Goal: Task Accomplishment & Management: Manage account settings

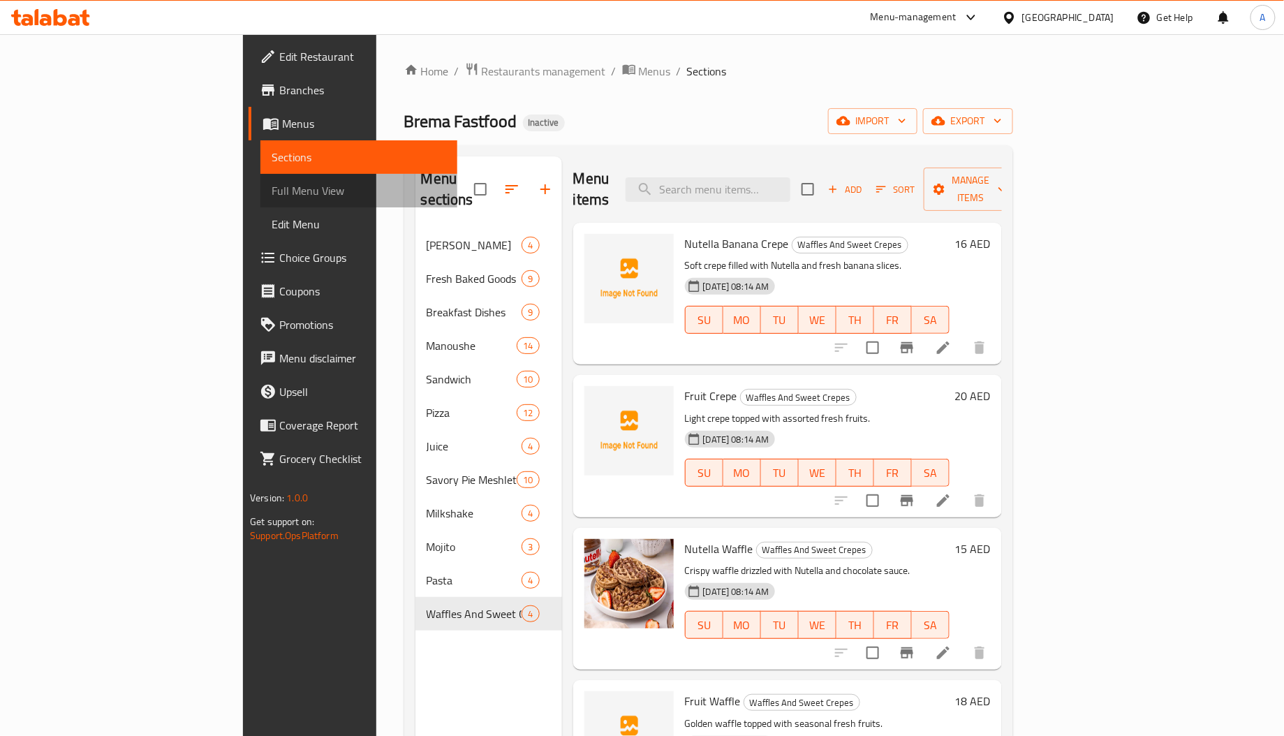
click at [272, 184] on span "Full Menu View" at bounding box center [359, 190] width 175 height 17
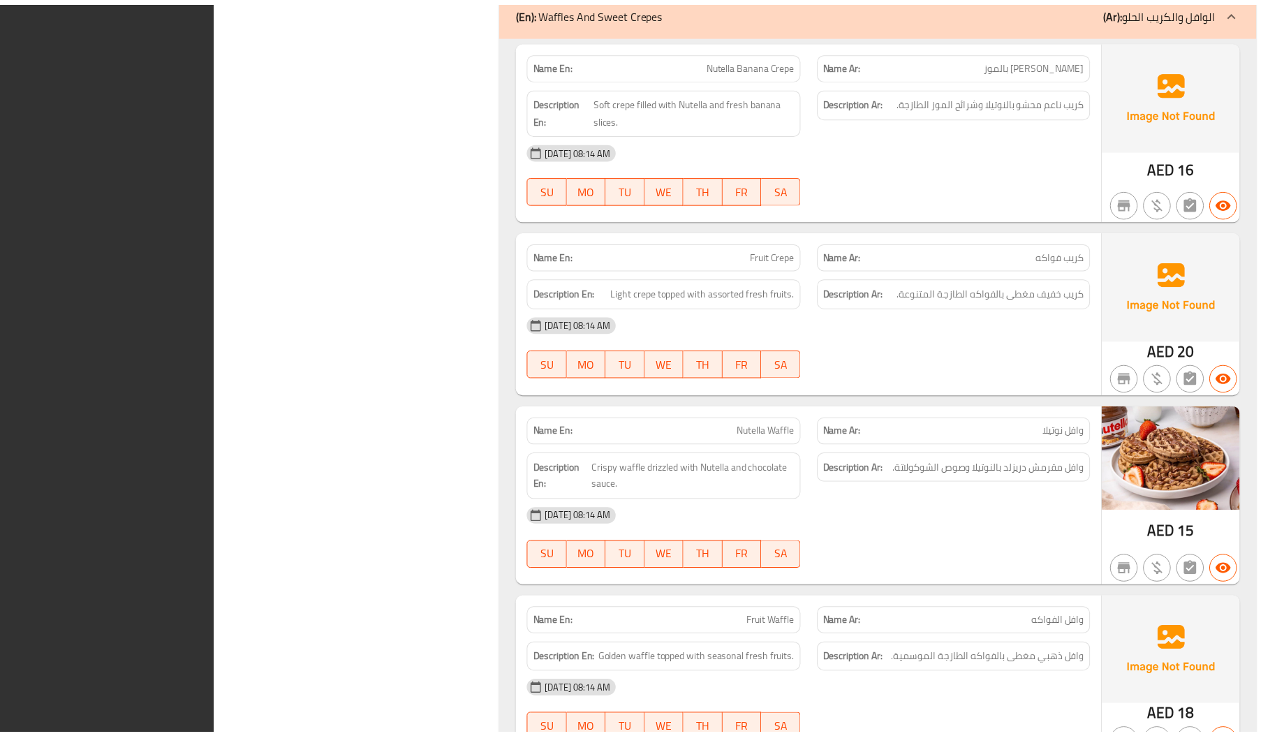
scroll to position [16687, 0]
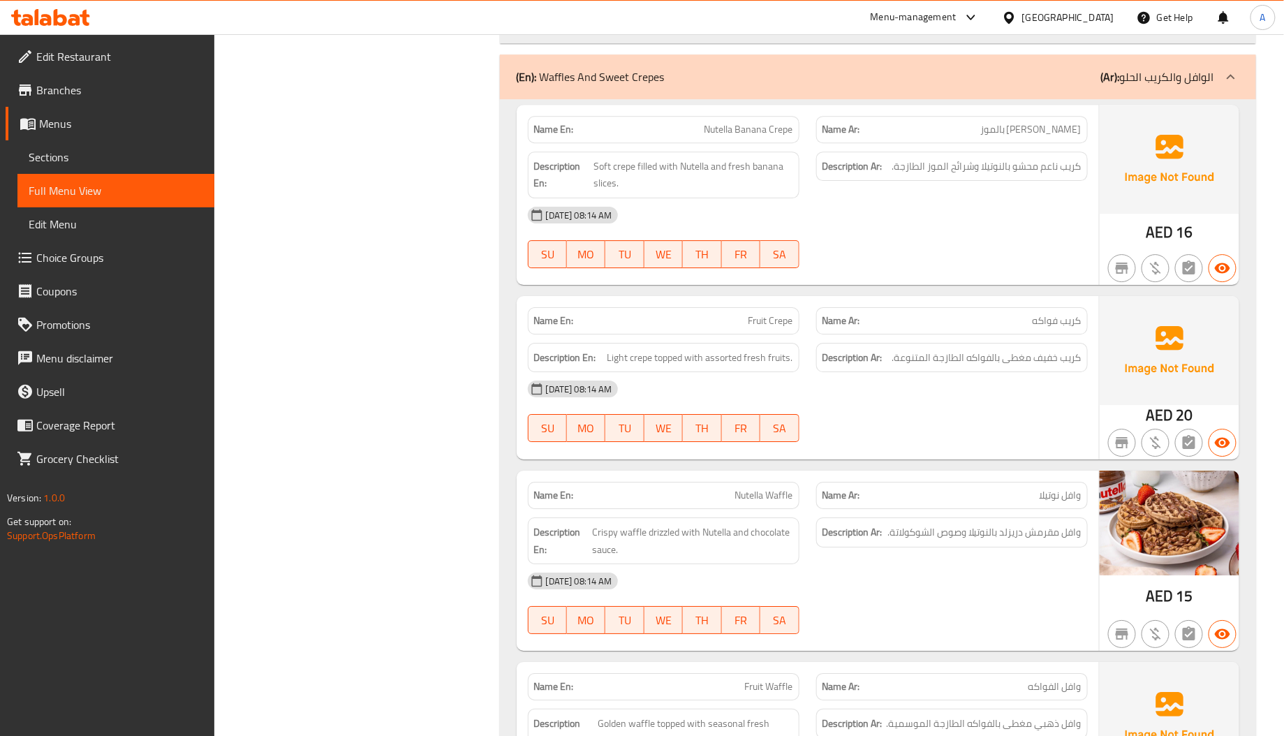
click at [43, 61] on span "Edit Restaurant" at bounding box center [119, 56] width 167 height 17
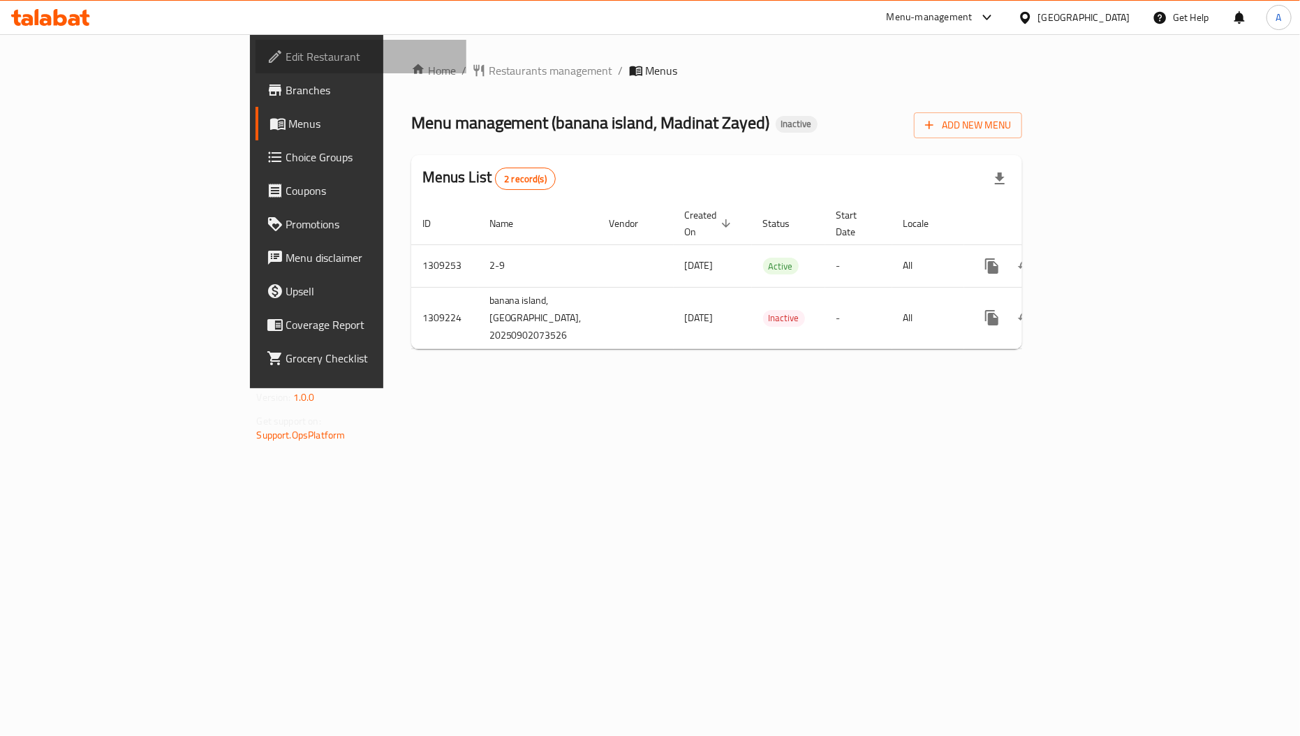
click at [286, 57] on span "Edit Restaurant" at bounding box center [371, 56] width 170 height 17
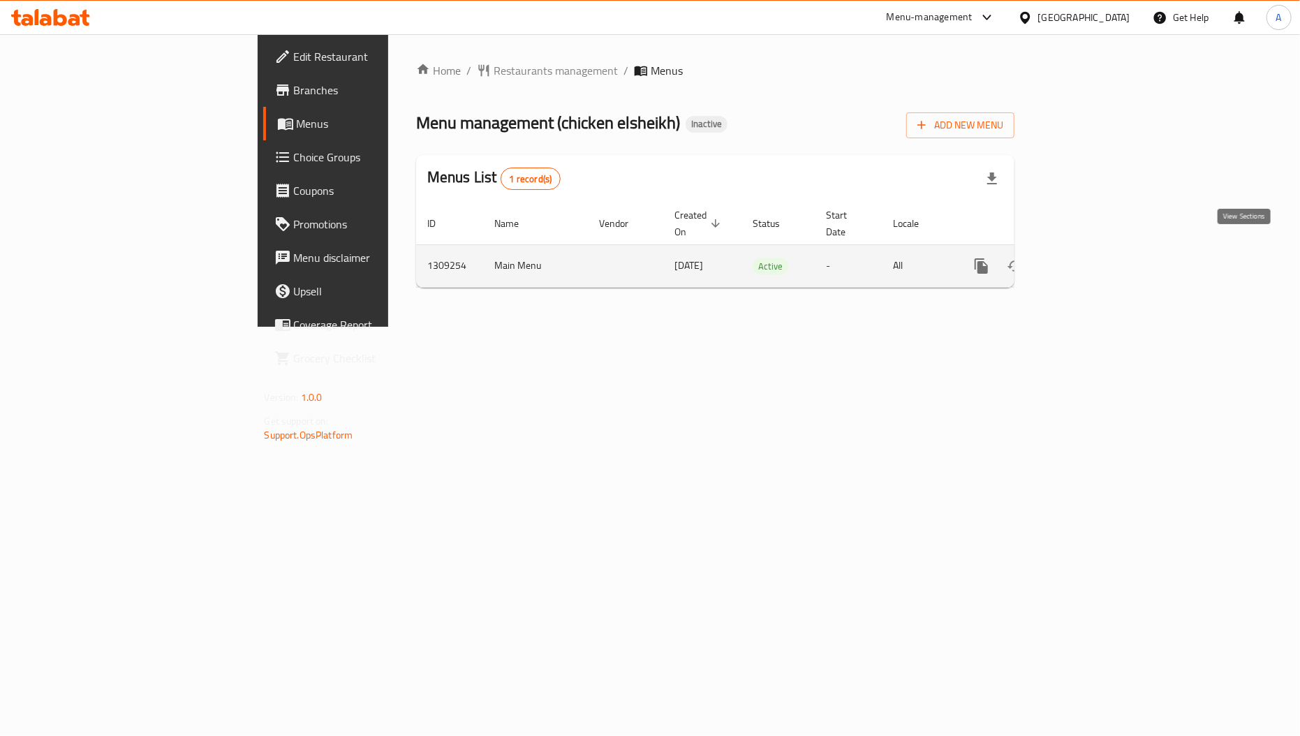
click at [1099, 249] on link "enhanced table" at bounding box center [1082, 266] width 34 height 34
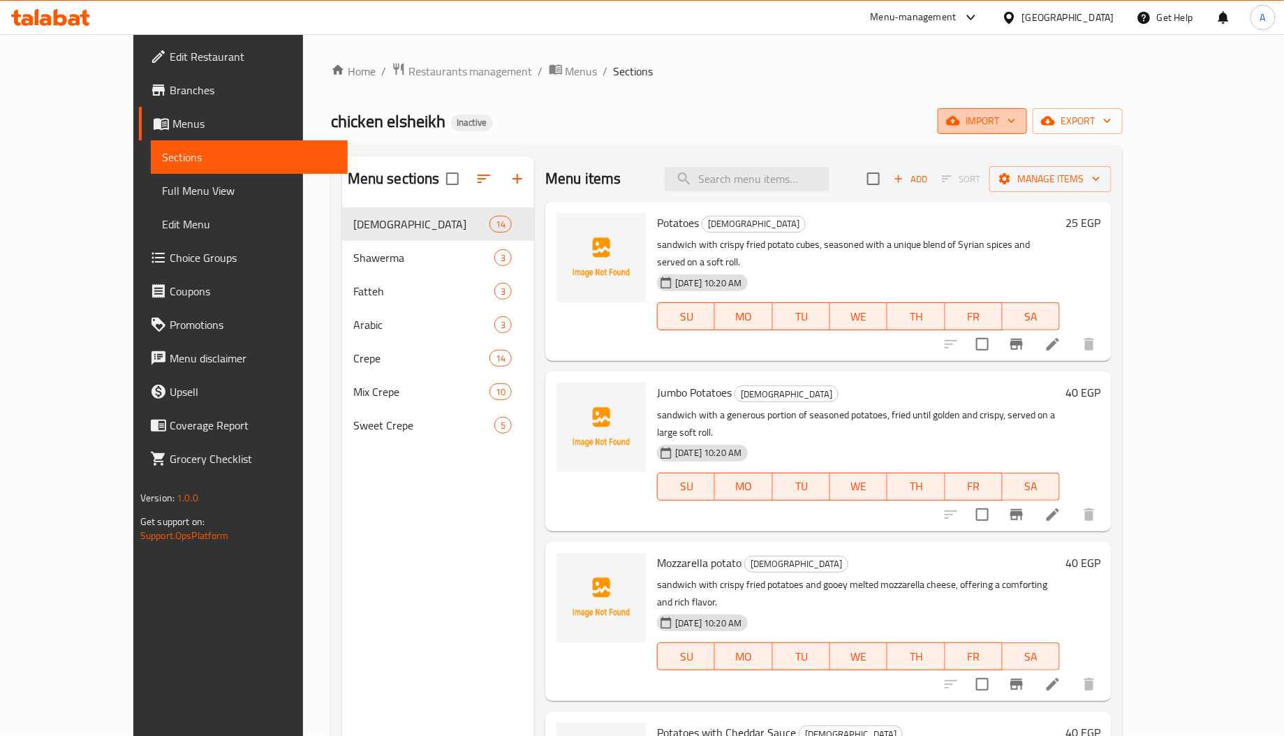
click at [1016, 126] on span "import" at bounding box center [982, 120] width 67 height 17
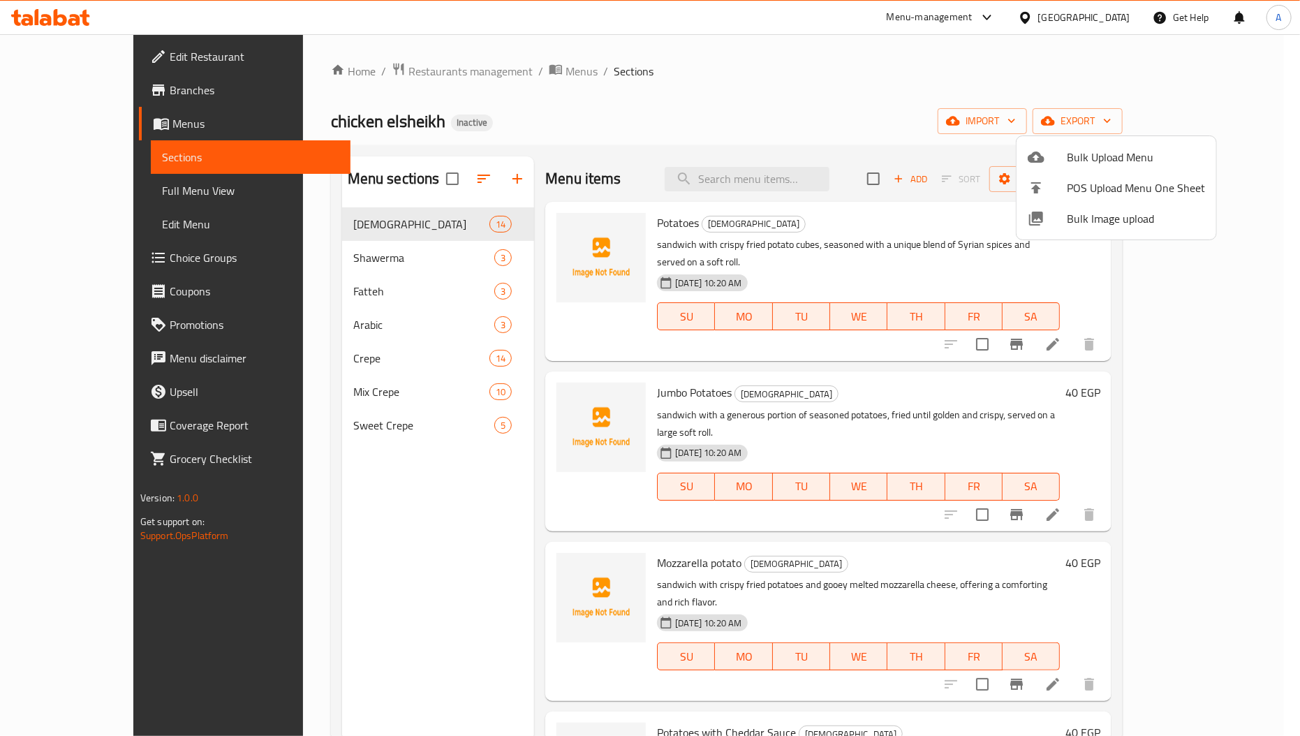
click at [1074, 226] on span "Bulk Image upload" at bounding box center [1136, 218] width 138 height 17
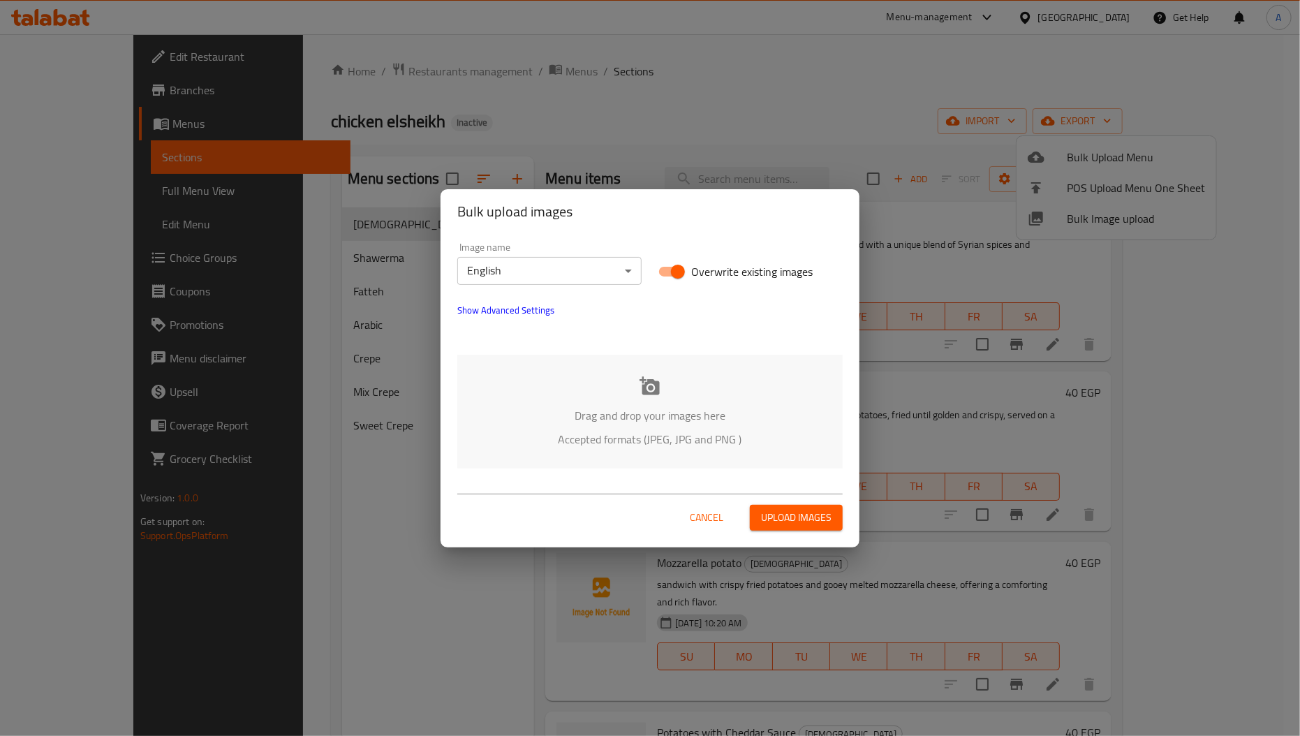
click at [653, 402] on div "Drag and drop your images here Accepted formats (JPEG, JPG and PNG )" at bounding box center [649, 412] width 385 height 114
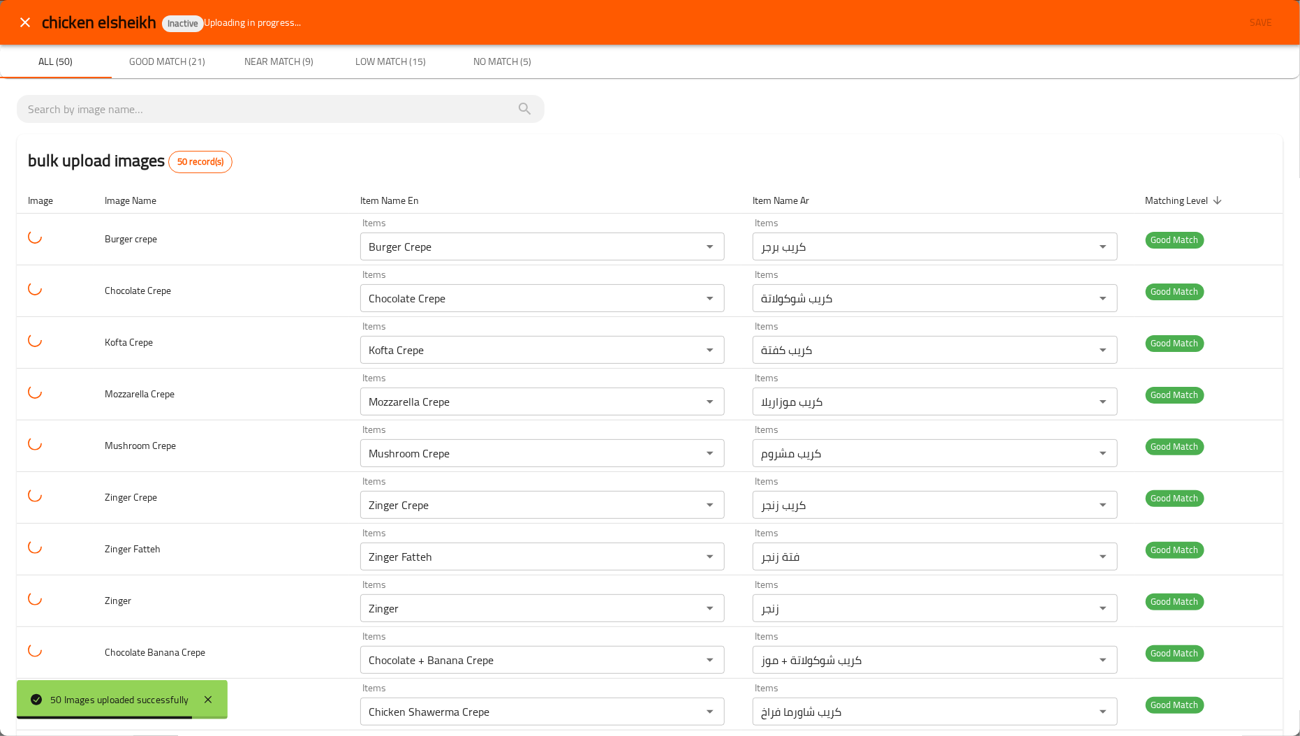
click at [338, 158] on div "bulk upload images 50 record(s)" at bounding box center [650, 160] width 1266 height 53
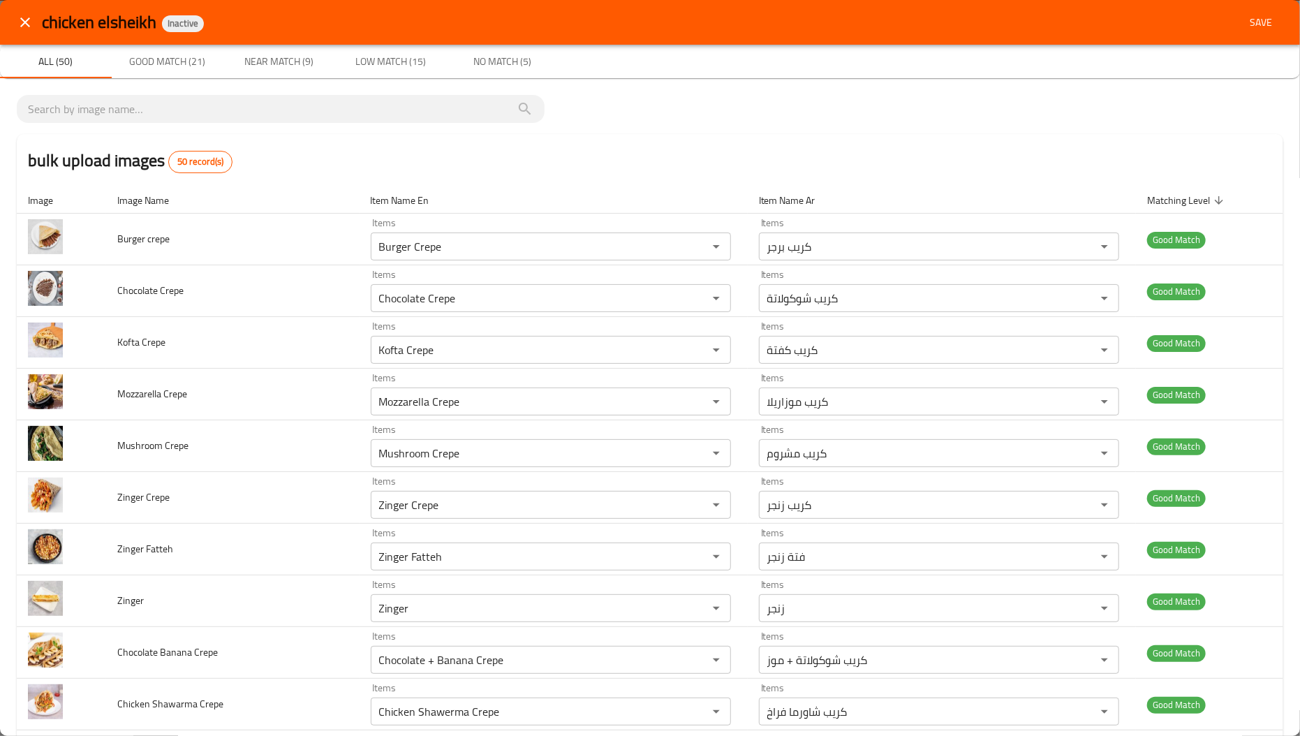
drag, startPoint x: 62, startPoint y: 674, endPoint x: 533, endPoint y: 173, distance: 687.4
click at [533, 173] on div "bulk upload images 50 record(s)" at bounding box center [650, 160] width 1266 height 53
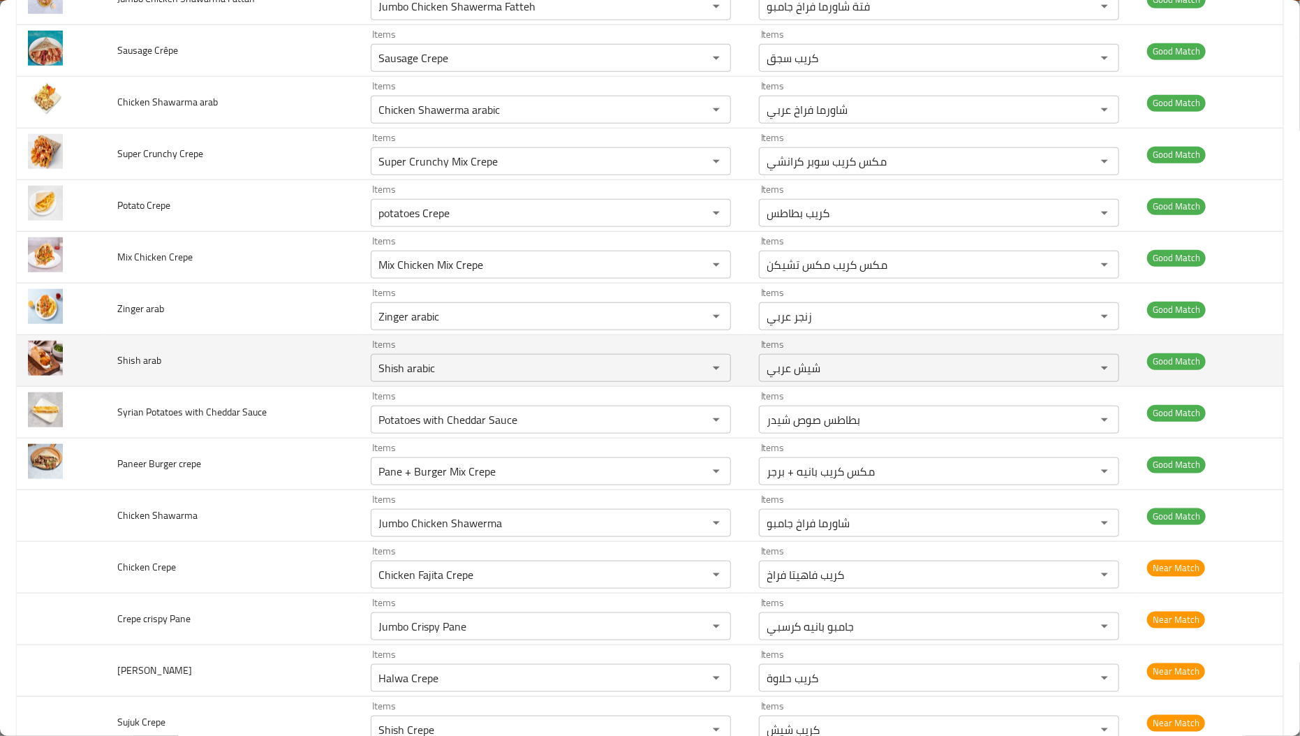
scroll to position [1046, 0]
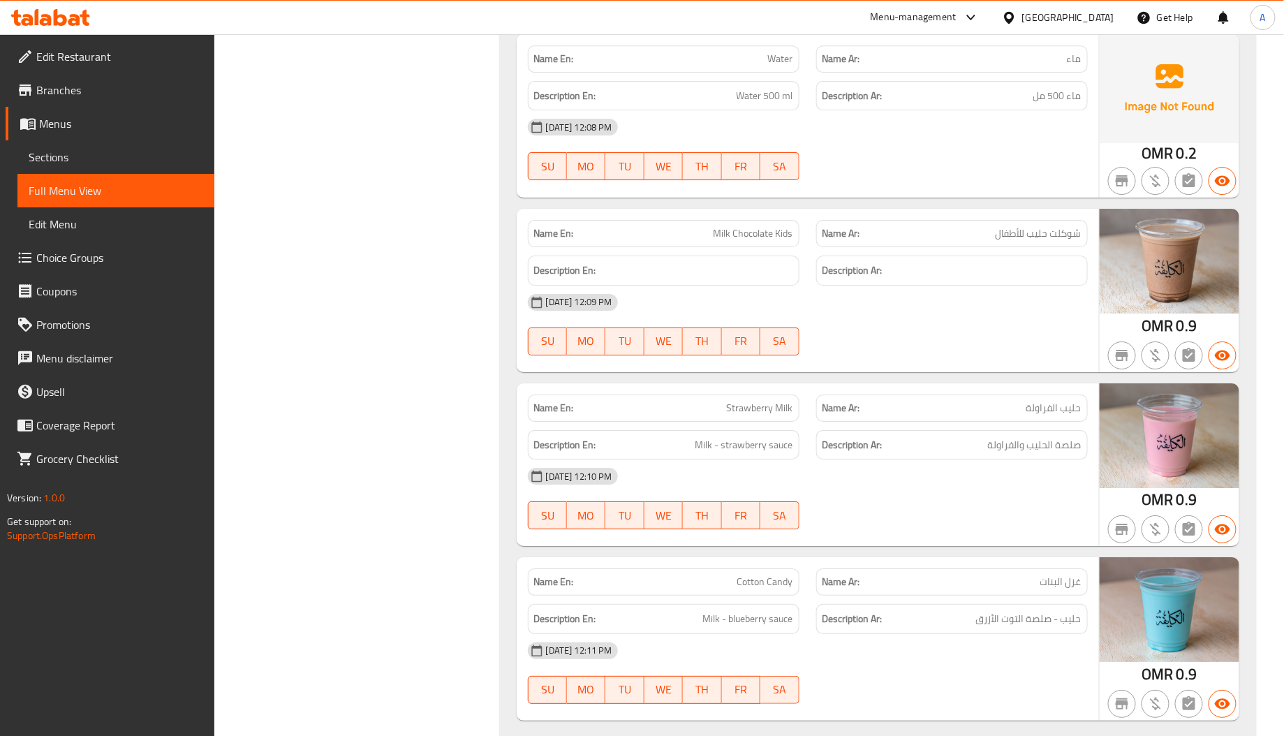
scroll to position [16810, 0]
click at [1088, 22] on div "[GEOGRAPHIC_DATA]" at bounding box center [1068, 17] width 92 height 15
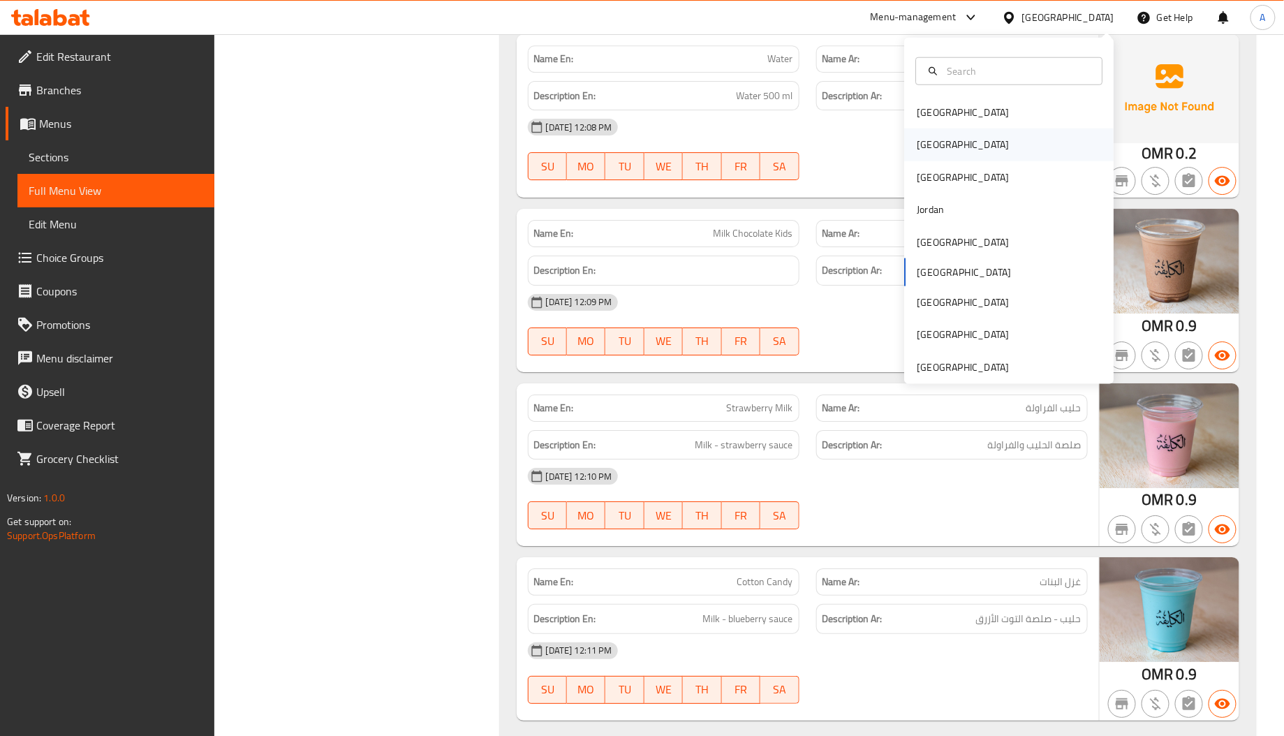
click at [929, 138] on div "[GEOGRAPHIC_DATA]" at bounding box center [962, 144] width 114 height 32
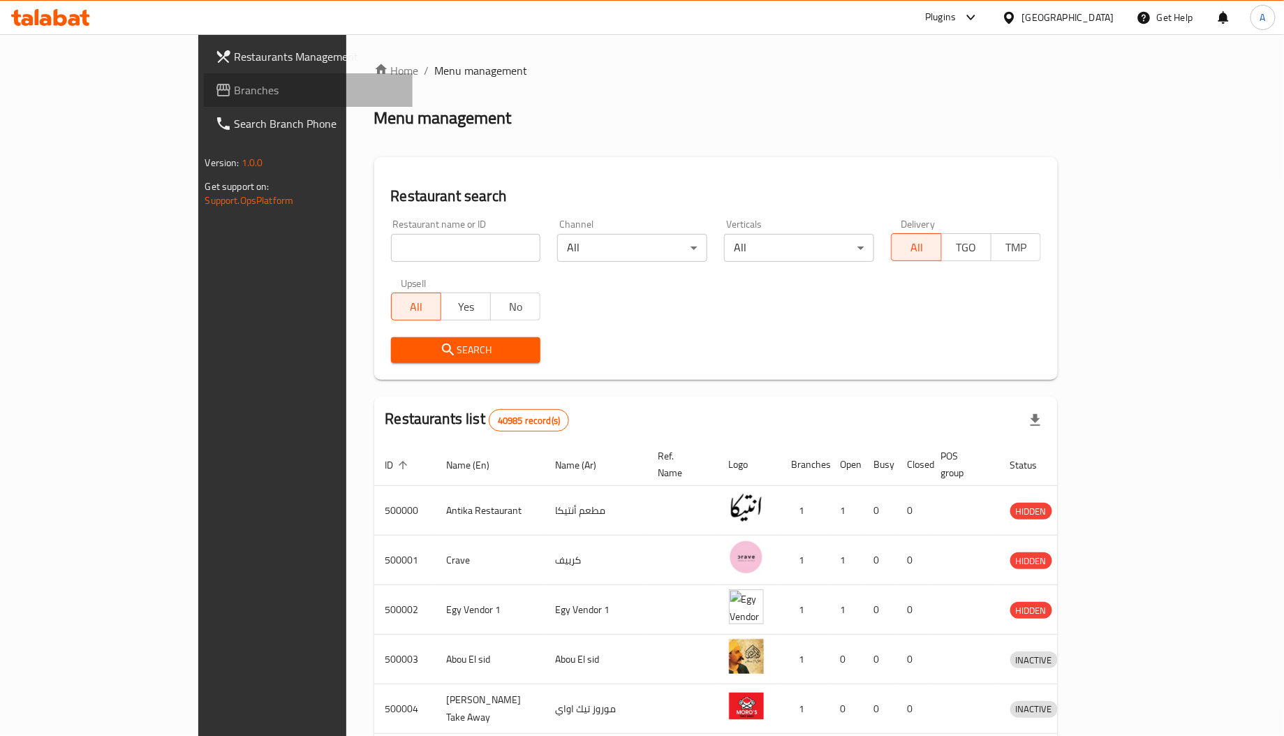
click at [235, 89] on span "Branches" at bounding box center [318, 90] width 167 height 17
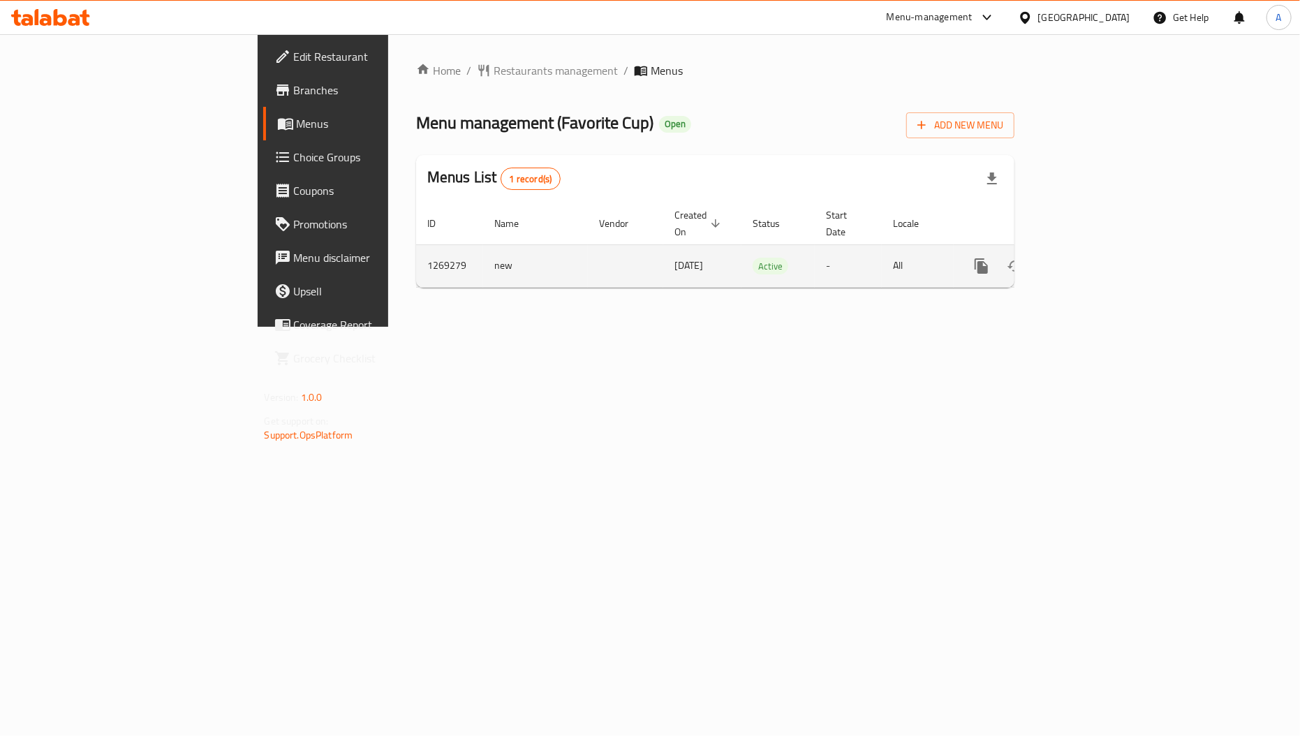
click at [1099, 249] on link "enhanced table" at bounding box center [1082, 266] width 34 height 34
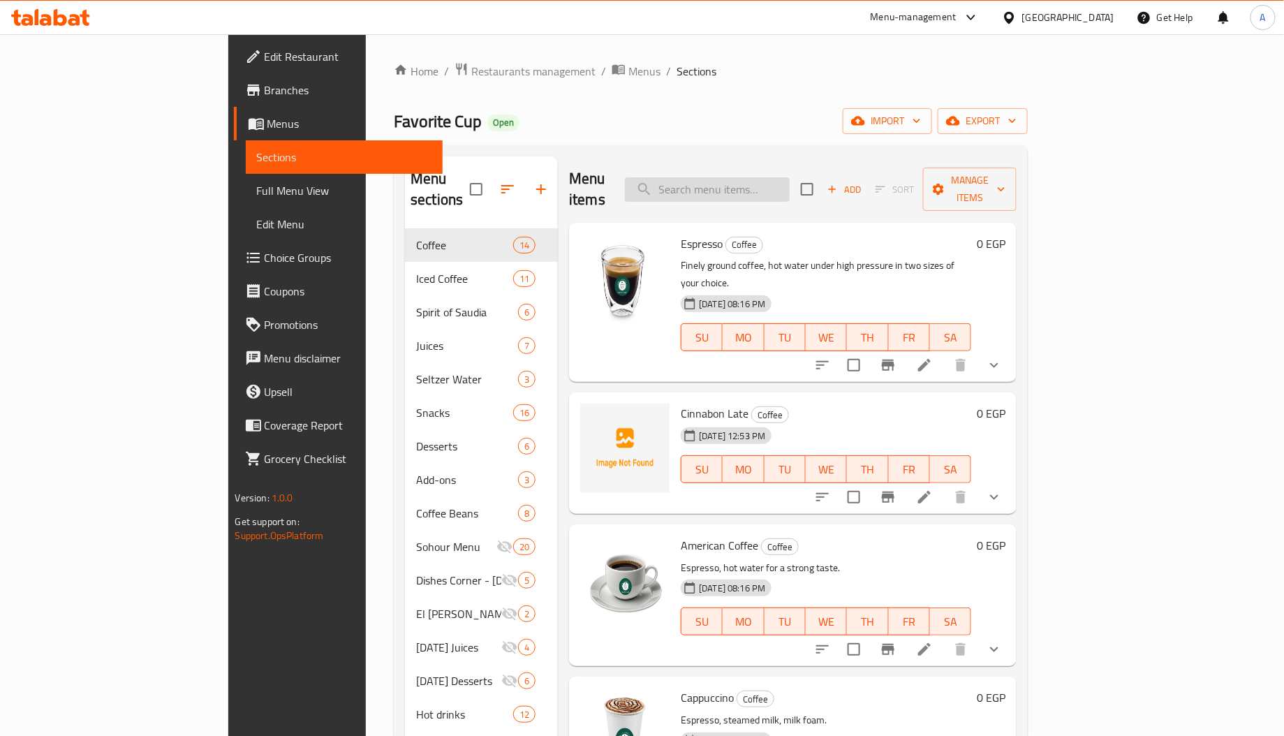
click at [759, 177] on input "search" at bounding box center [707, 189] width 165 height 24
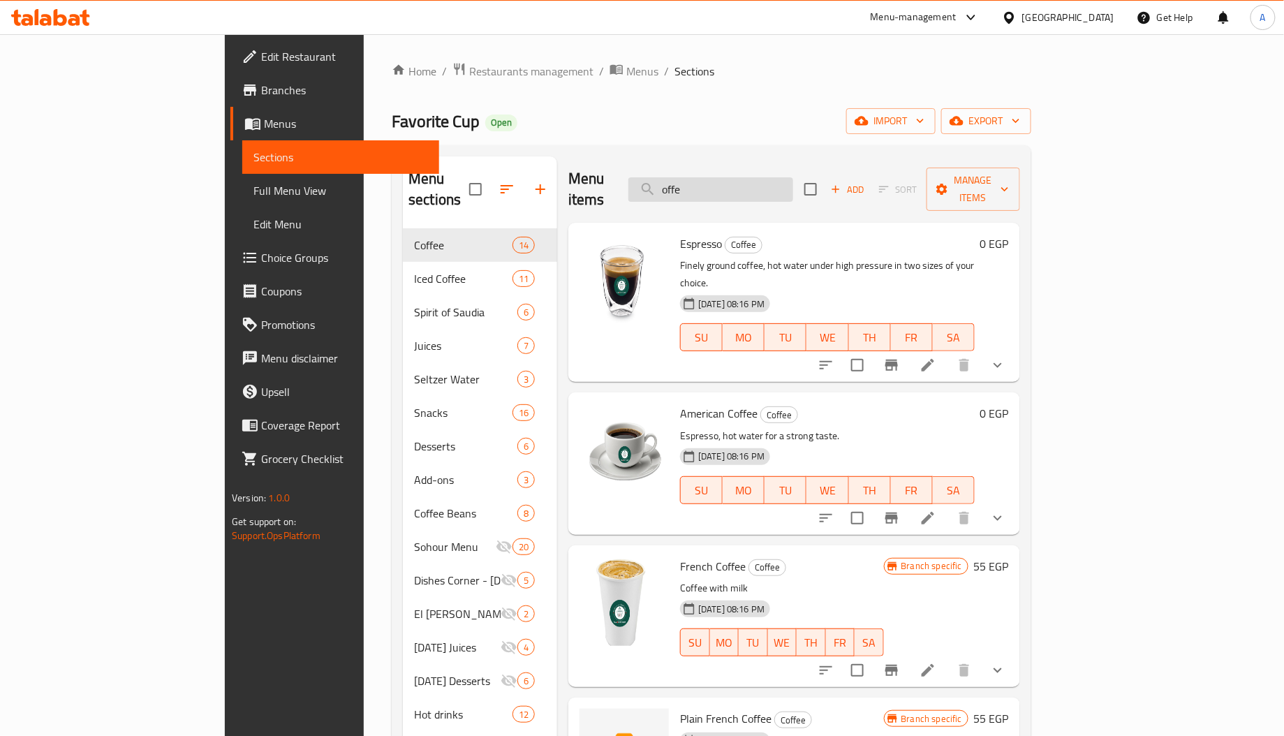
click at [793, 187] on input "offe" at bounding box center [710, 189] width 165 height 24
paste input "Roumi Cheese Croissant + Cappuccino + Free Cookies"
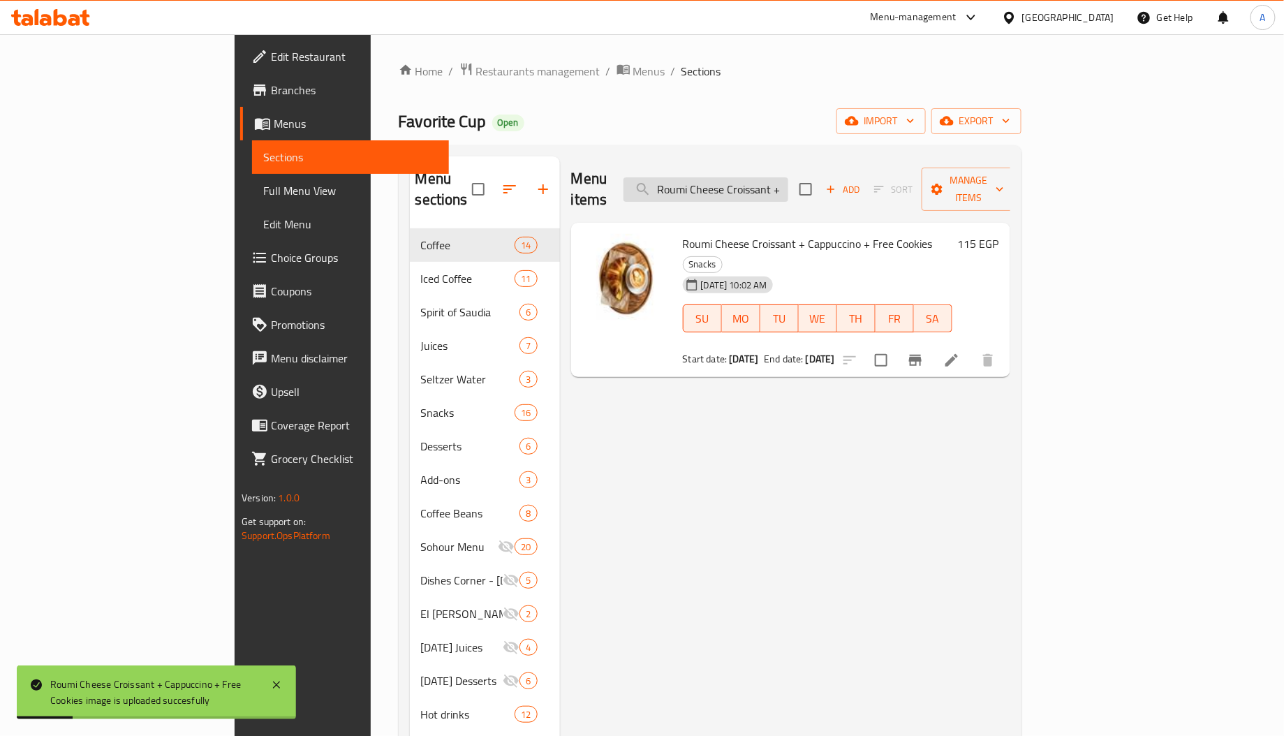
click at [774, 184] on input "Roumi Cheese Croissant + Cappuccino + Free Cookies" at bounding box center [705, 189] width 165 height 24
paste input "search"
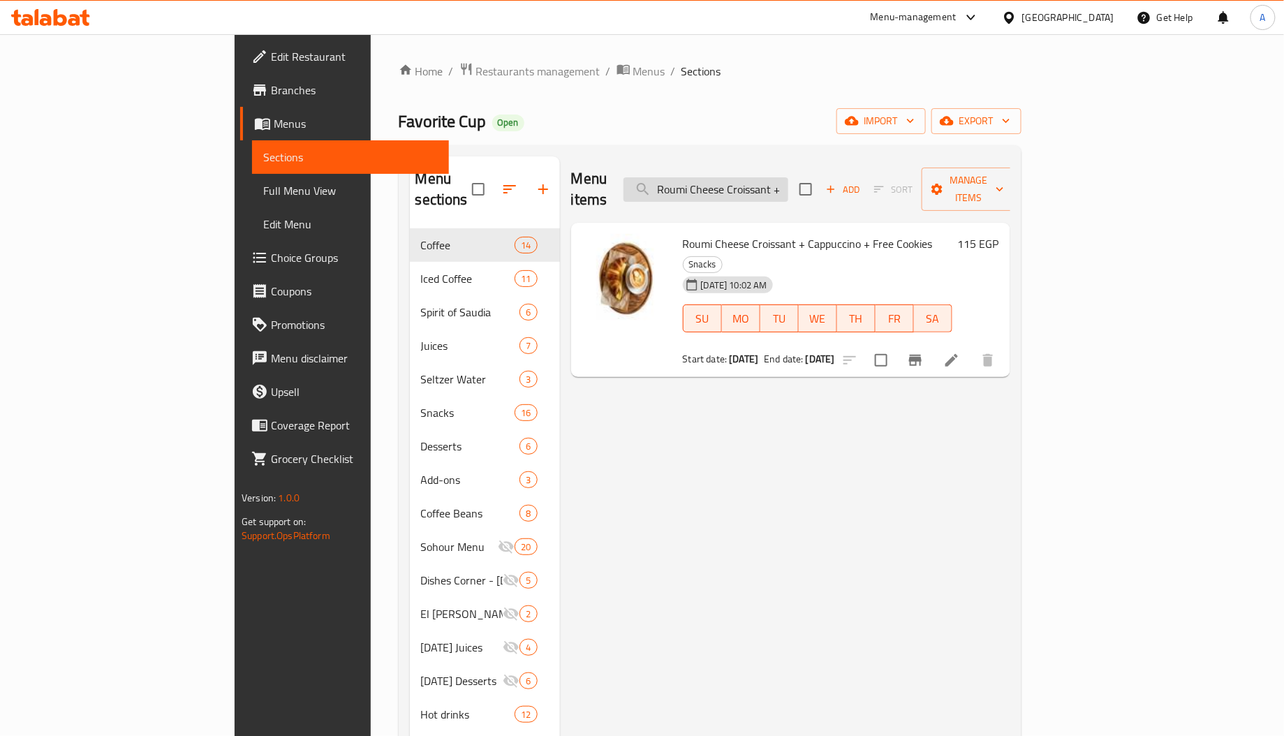
click at [778, 184] on input "Roumi Cheese Croissant + Cappuccino + Free Cookie" at bounding box center [705, 189] width 165 height 24
paste input "Kiri Cheese Croissant + Nescafe + 1 Galaxy Dat"
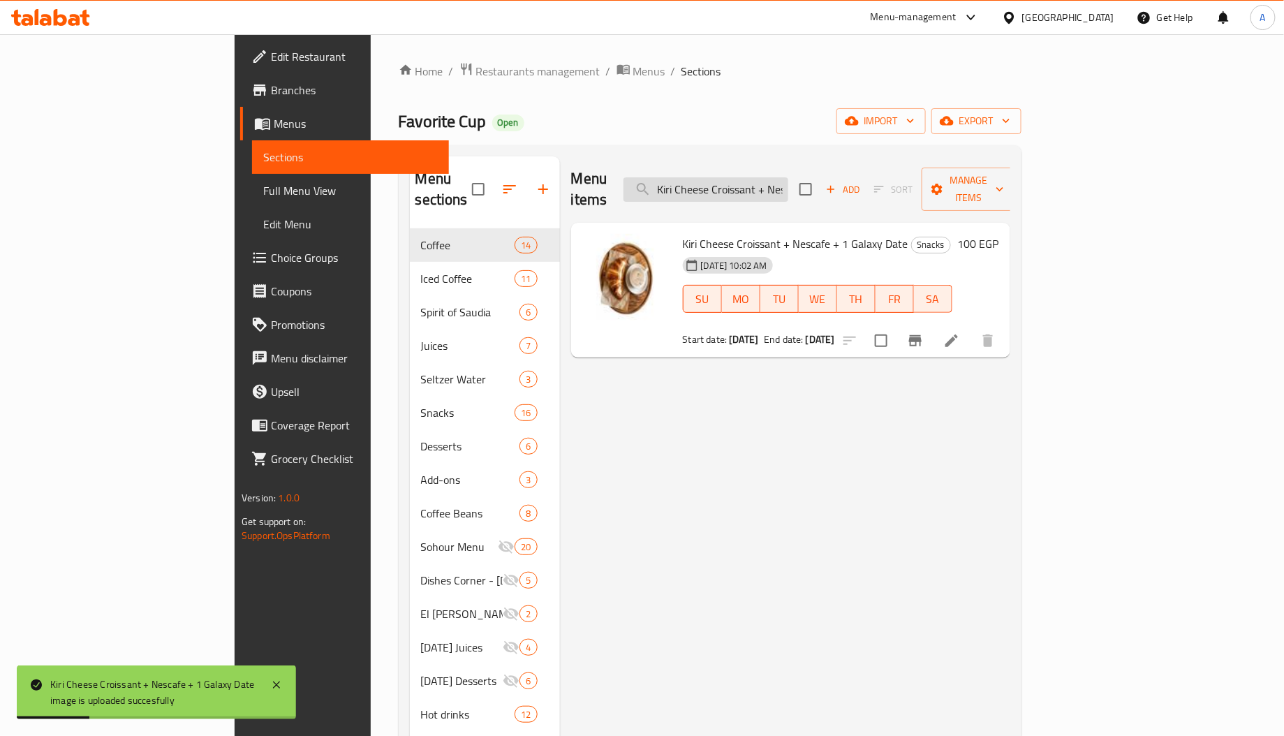
click at [788, 179] on input "Kiri Cheese Croissant + Nescafe + 1 Galaxy Date" at bounding box center [705, 189] width 165 height 24
paste input "Croissant of Your Choice + Tea with Milk + Free Co"
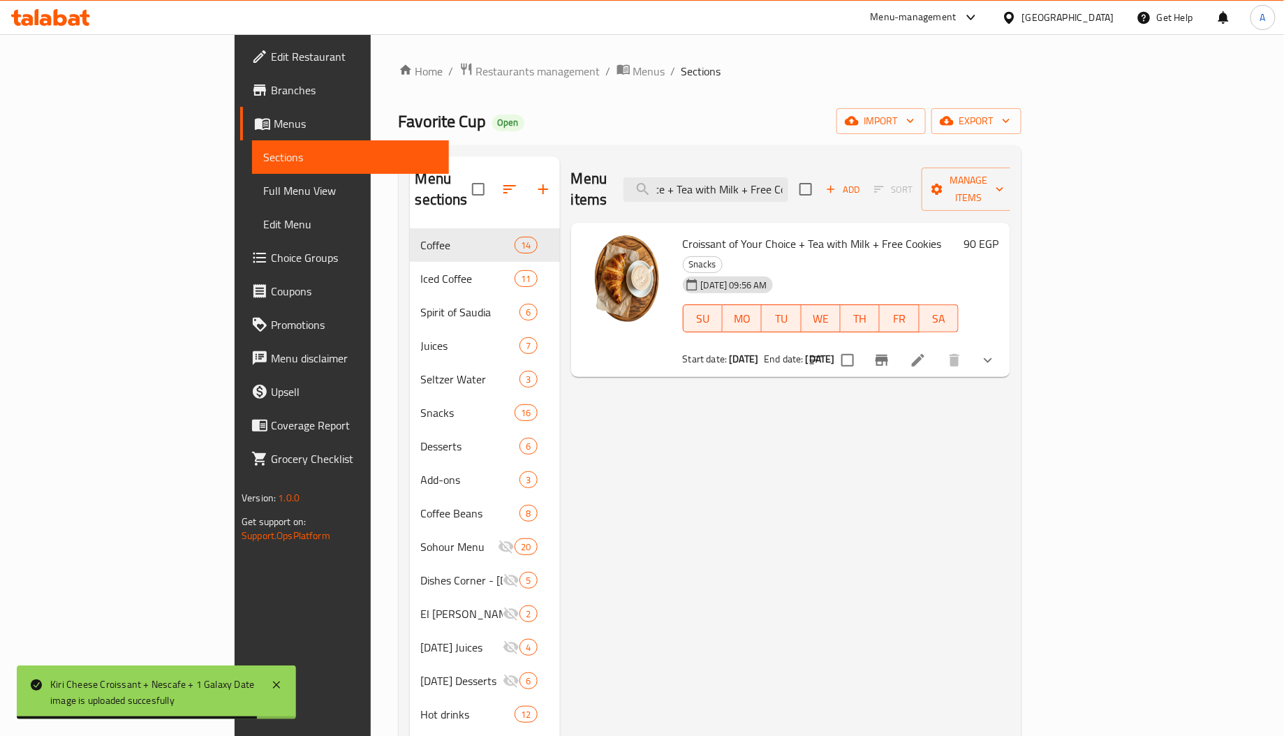
type input "Croissant of Your Choice + Tea with Milk + Free Co"
drag, startPoint x: 583, startPoint y: 375, endPoint x: 632, endPoint y: 355, distance: 52.6
click at [584, 375] on div "Menu items Croissant of Your Choice + Tea with Milk + Free Co Add Sort Manage i…" at bounding box center [785, 524] width 450 height 736
click at [263, 195] on span "Full Menu View" at bounding box center [350, 190] width 175 height 17
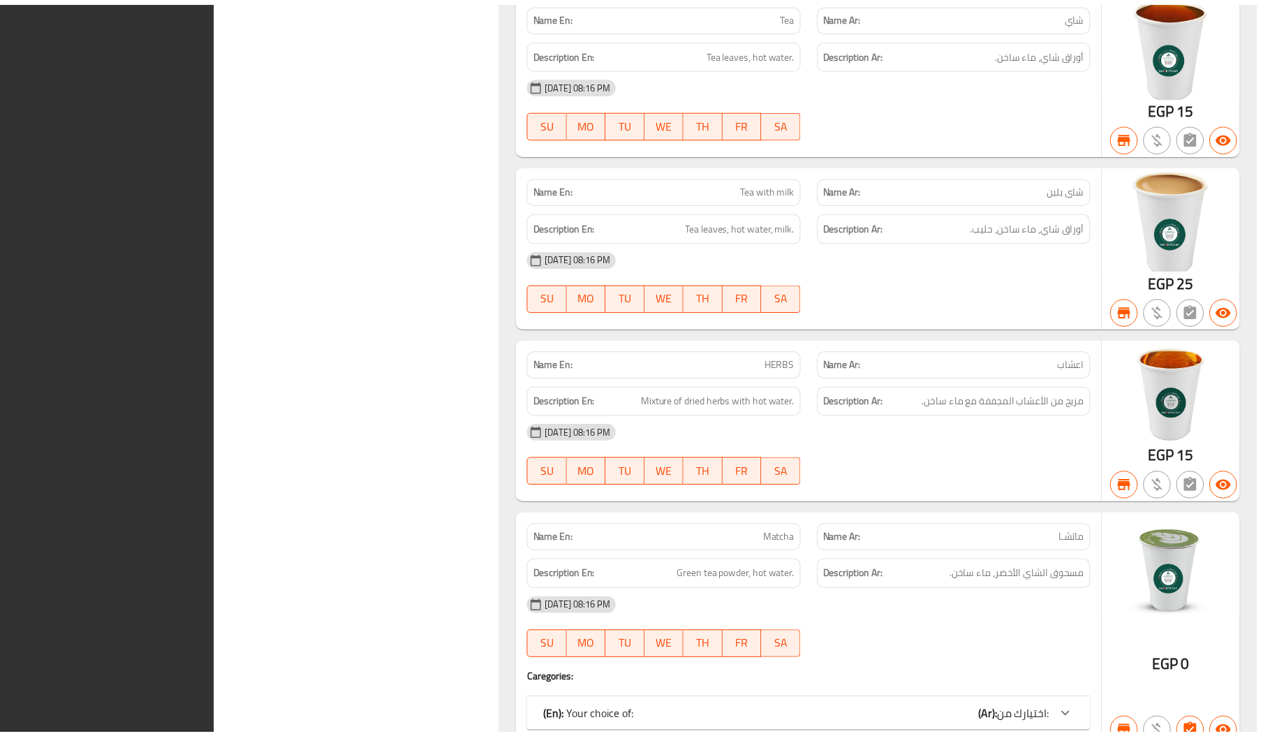
scroll to position [25625, 0]
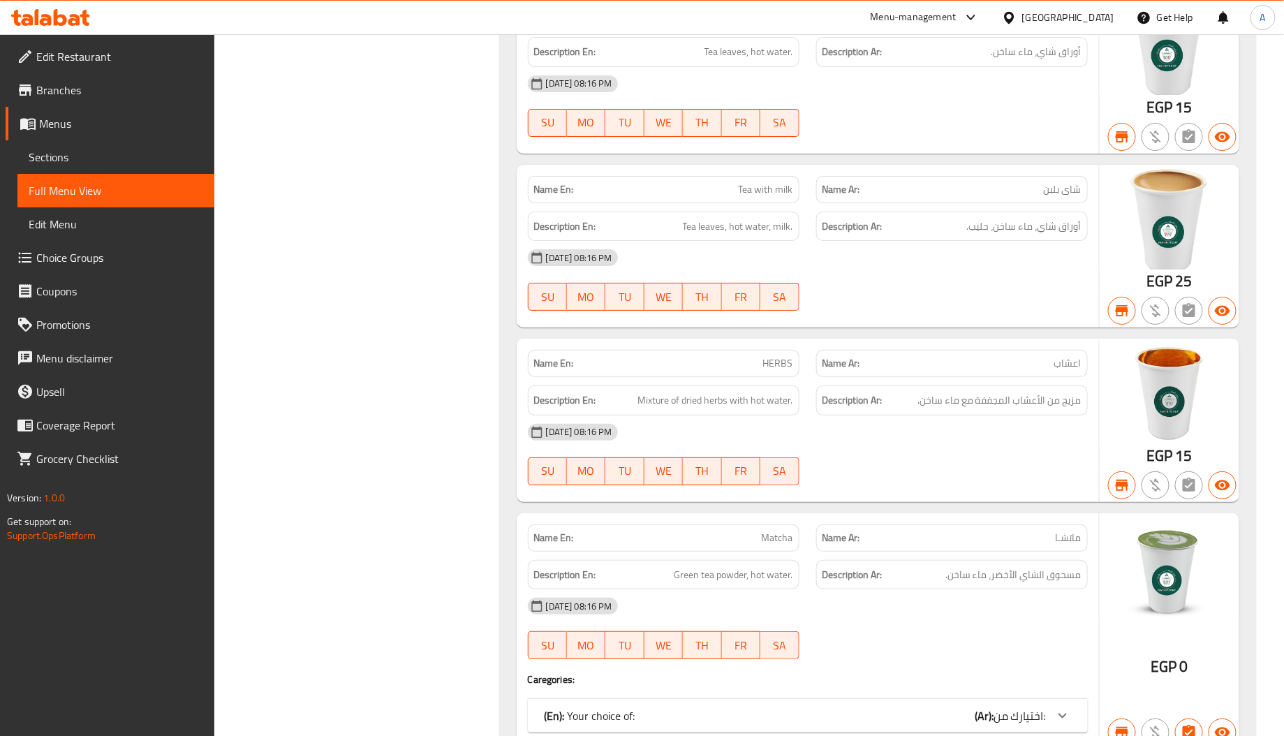
click at [1095, 20] on div "[GEOGRAPHIC_DATA]" at bounding box center [1068, 17] width 92 height 15
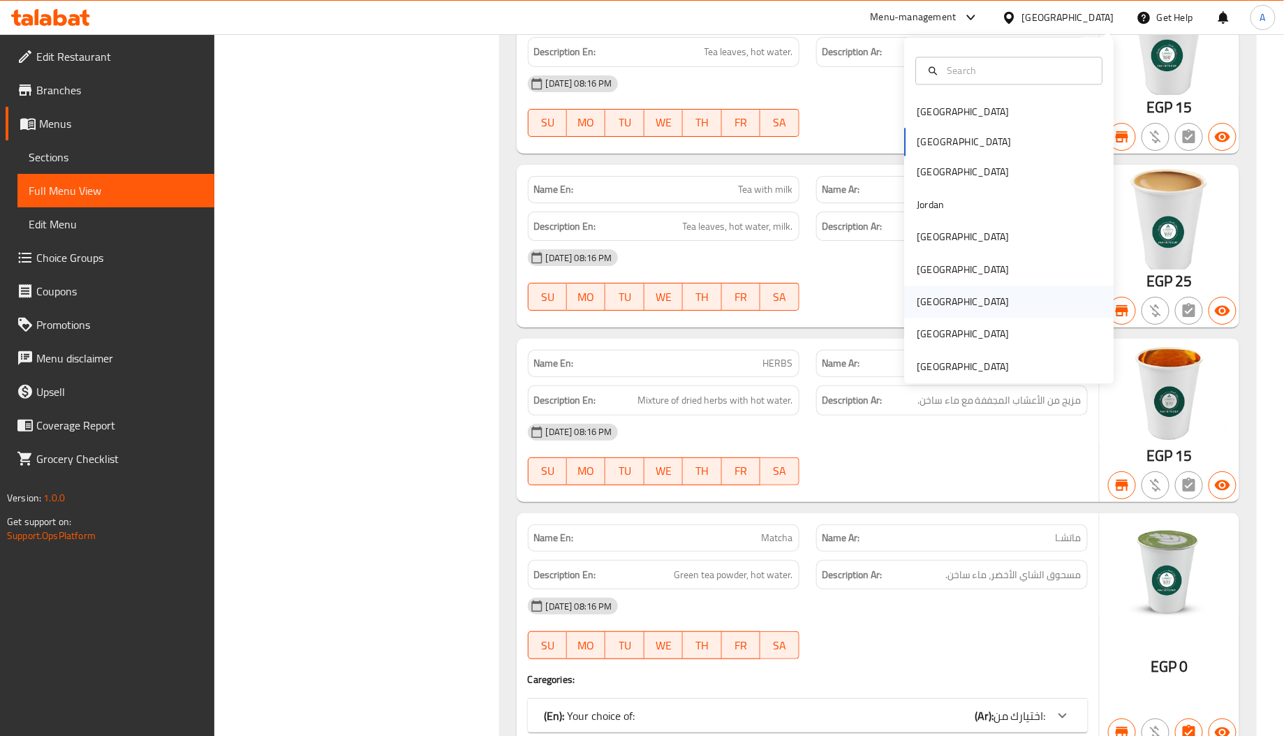
click at [924, 304] on div "[GEOGRAPHIC_DATA]" at bounding box center [962, 301] width 114 height 32
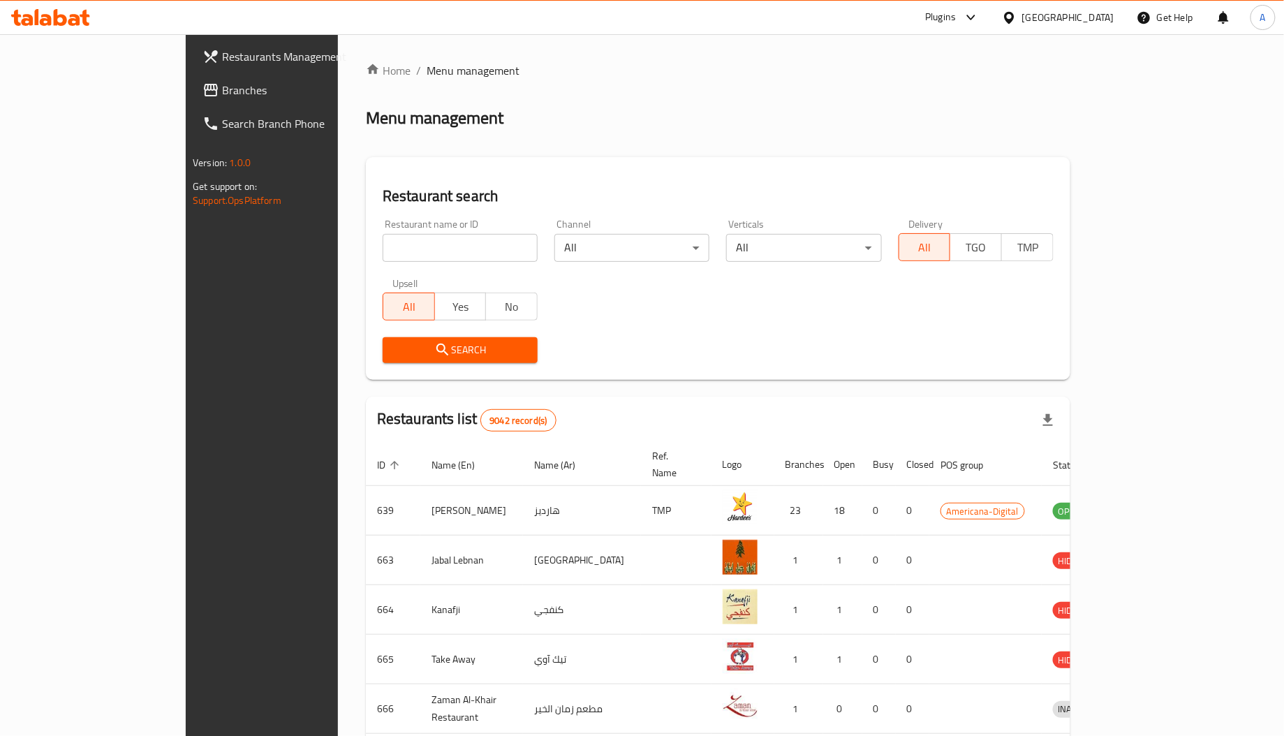
click at [383, 243] on input "search" at bounding box center [460, 248] width 155 height 28
drag, startPoint x: 292, startPoint y: 248, endPoint x: 241, endPoint y: 243, distance: 51.3
click at [366, 243] on div "Restaurant search Restaurant name or ID v Restaurant name or ID Channel All ​ V…" at bounding box center [718, 268] width 704 height 223
paste input "697657"
type input "697657"
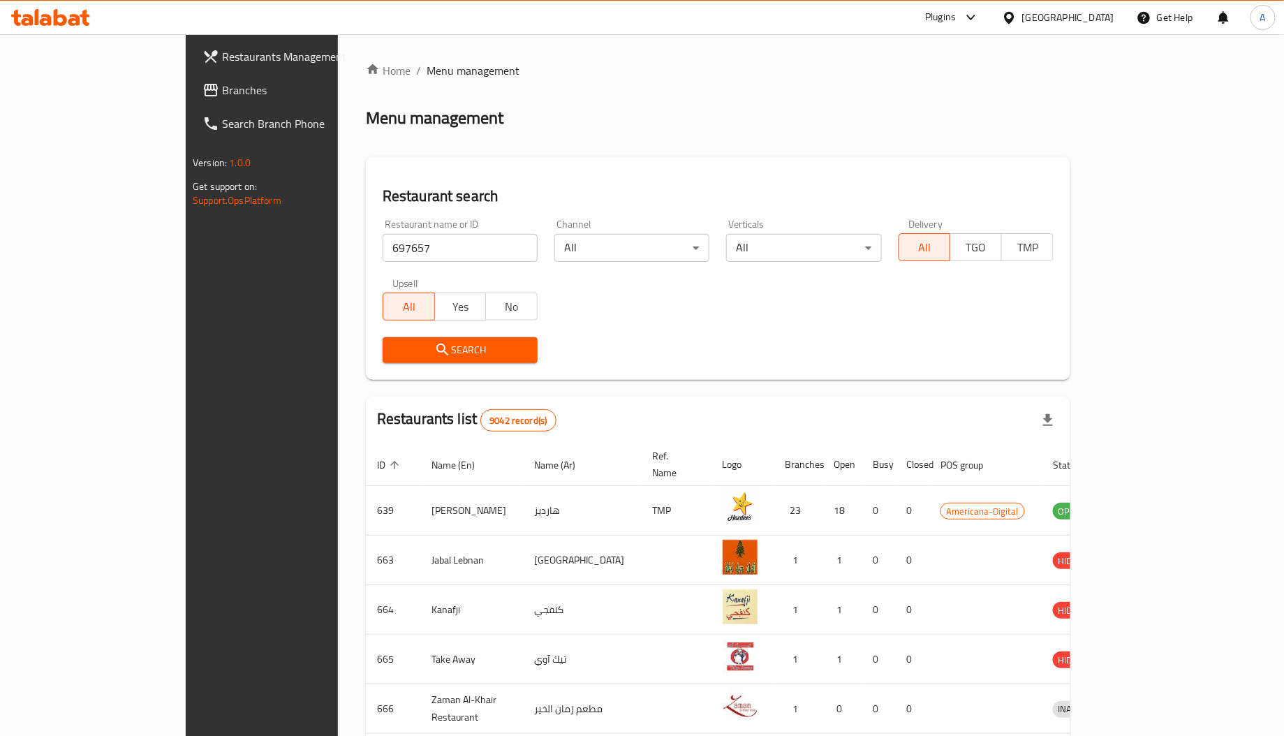
click at [374, 331] on div "Search" at bounding box center [460, 350] width 172 height 43
click at [394, 342] on span "Search" at bounding box center [460, 349] width 133 height 17
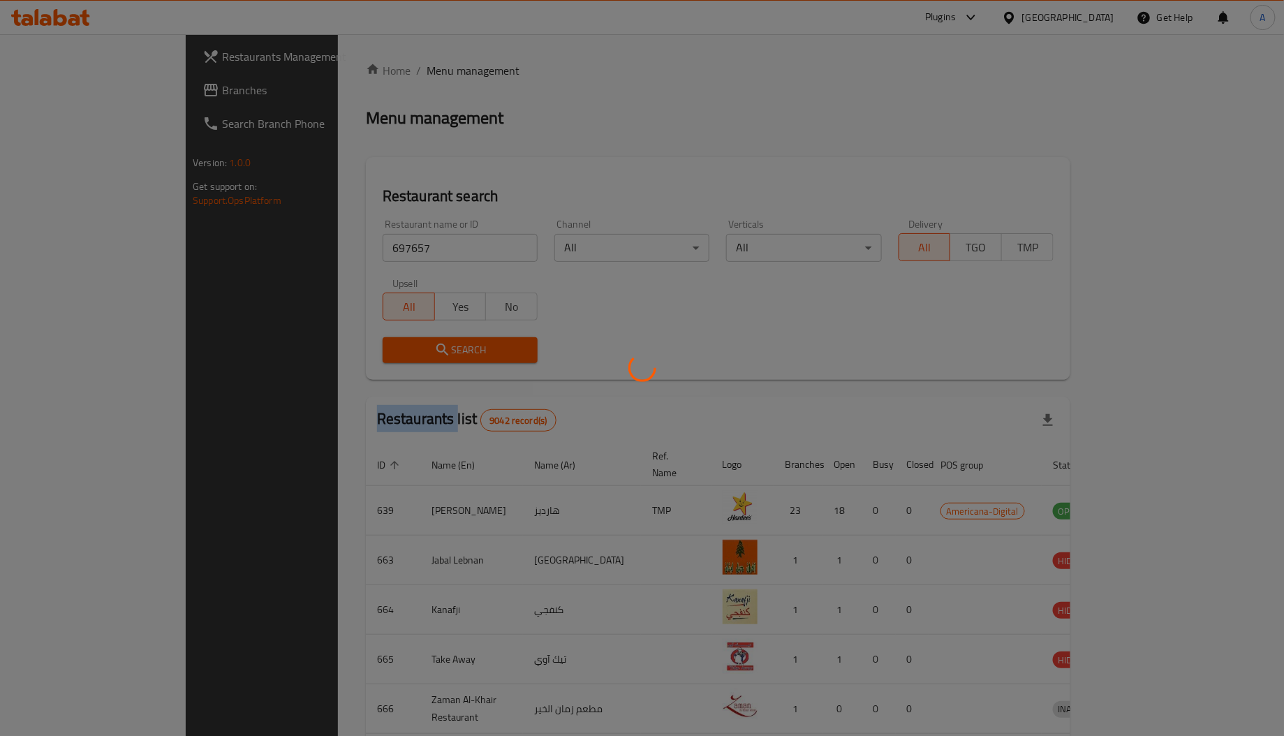
click at [366, 342] on div at bounding box center [642, 368] width 1284 height 736
click at [996, 394] on div at bounding box center [642, 368] width 1284 height 736
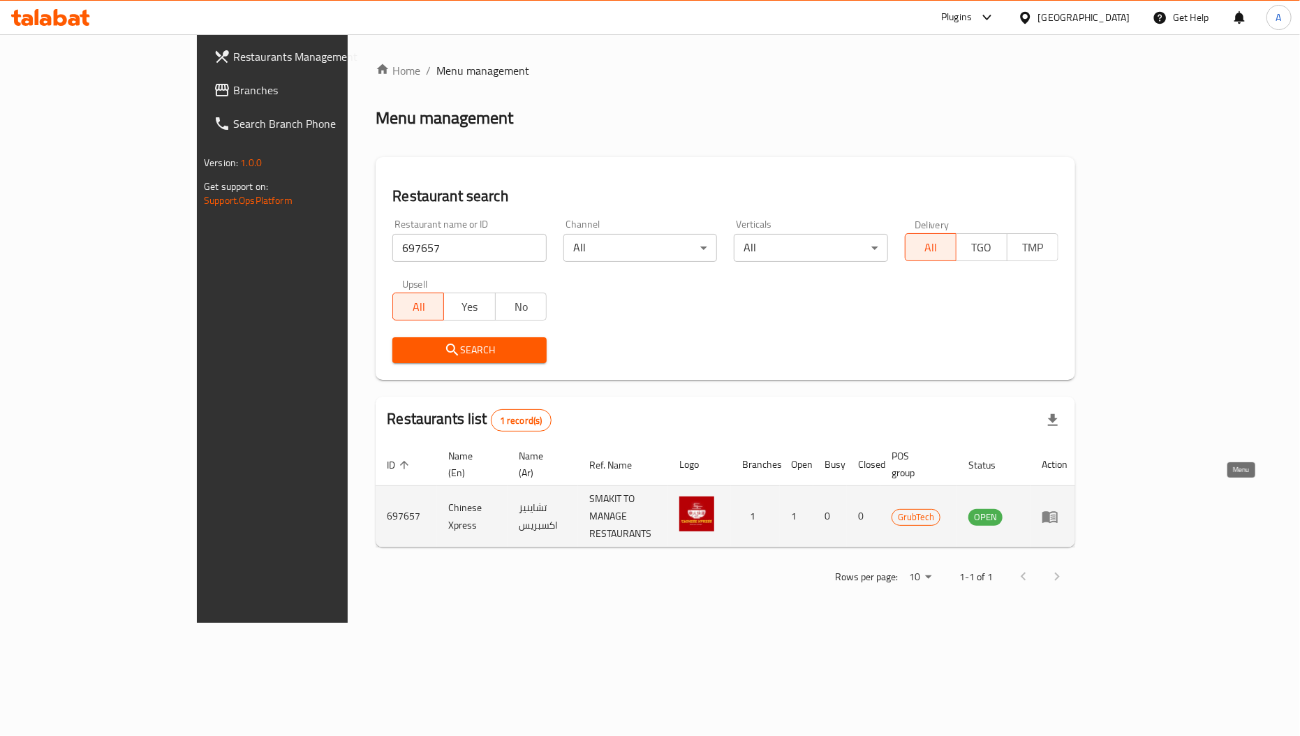
click at [1058, 511] on icon "enhanced table" at bounding box center [1049, 517] width 15 height 12
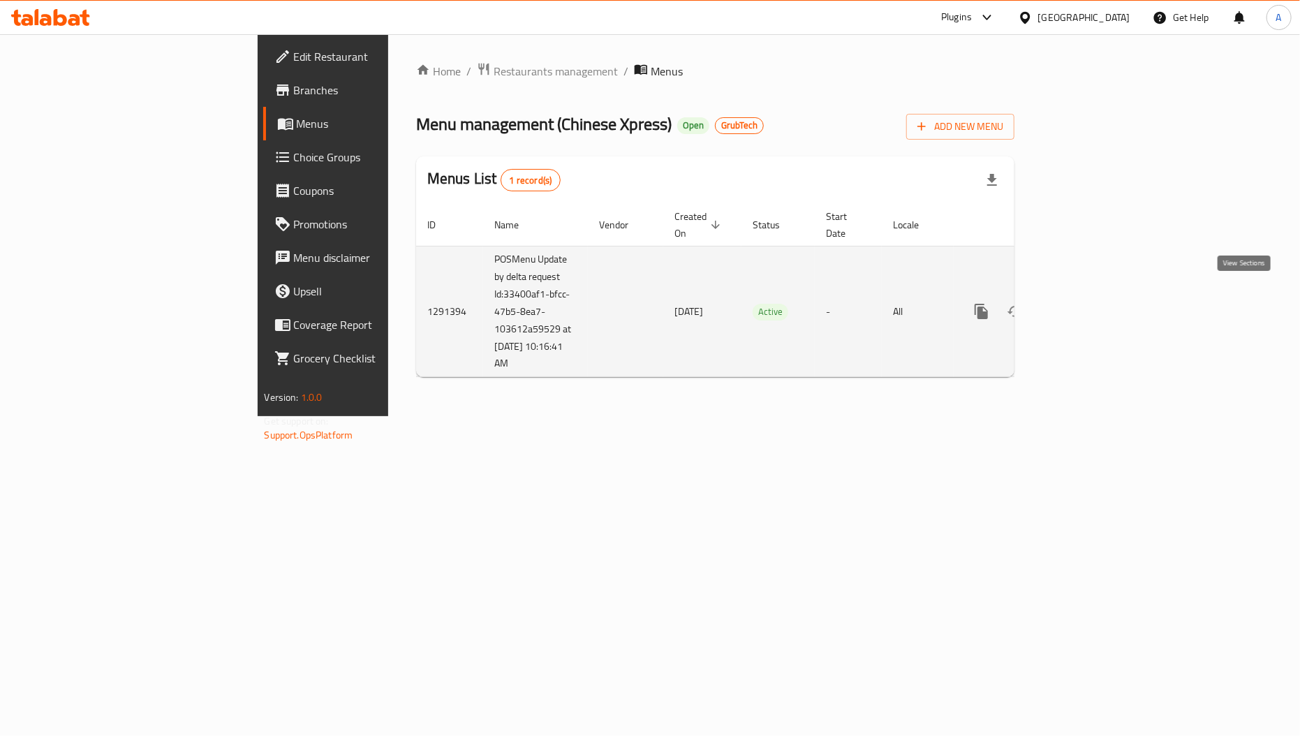
click at [1099, 313] on link "enhanced table" at bounding box center [1082, 312] width 34 height 34
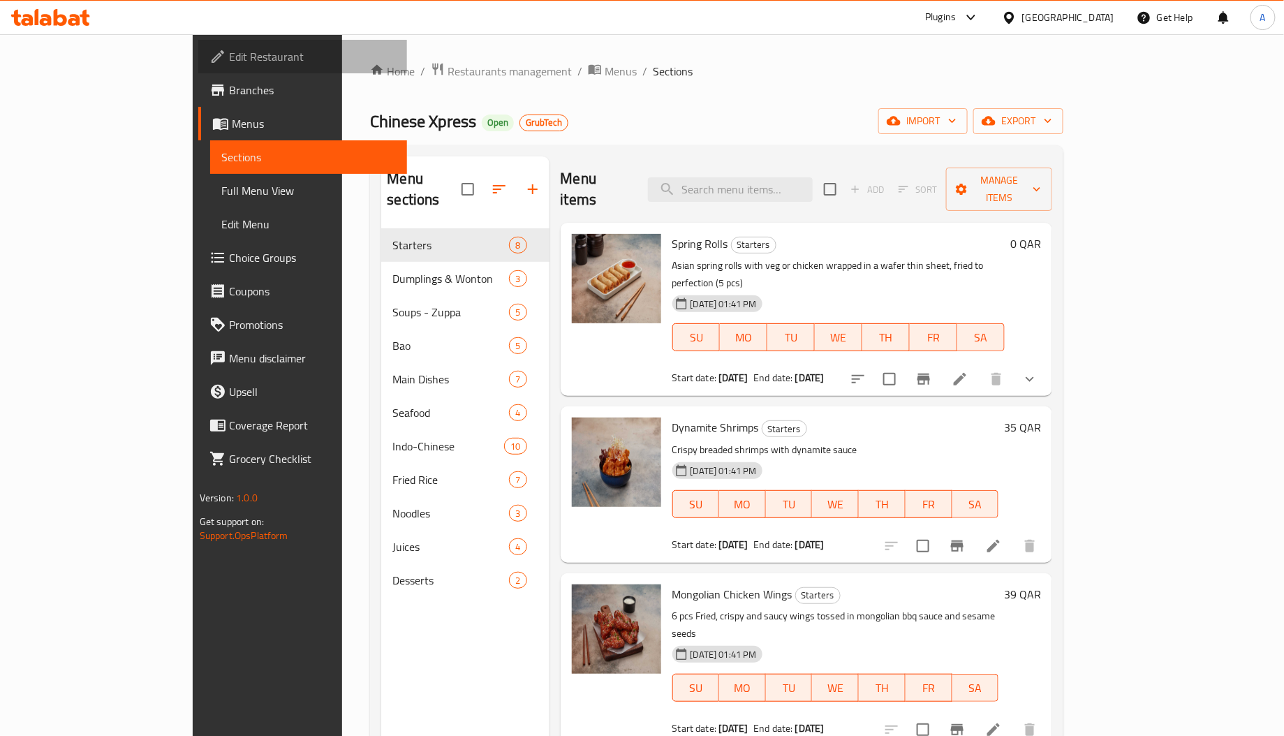
click at [229, 65] on span "Edit Restaurant" at bounding box center [312, 56] width 167 height 17
